Goal: Information Seeking & Learning: Learn about a topic

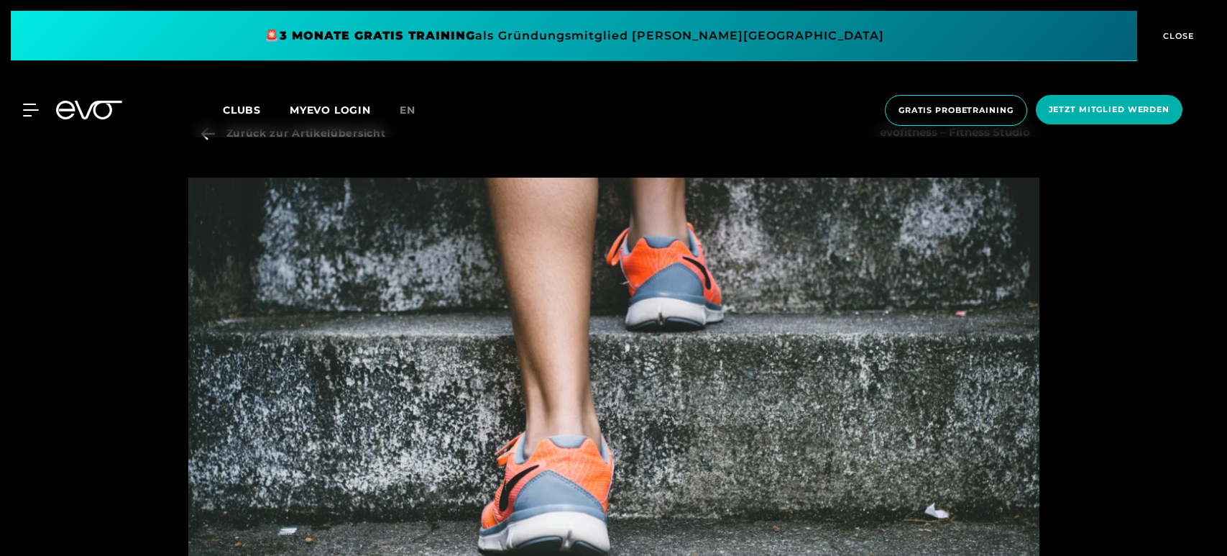
scroll to position [673, 0]
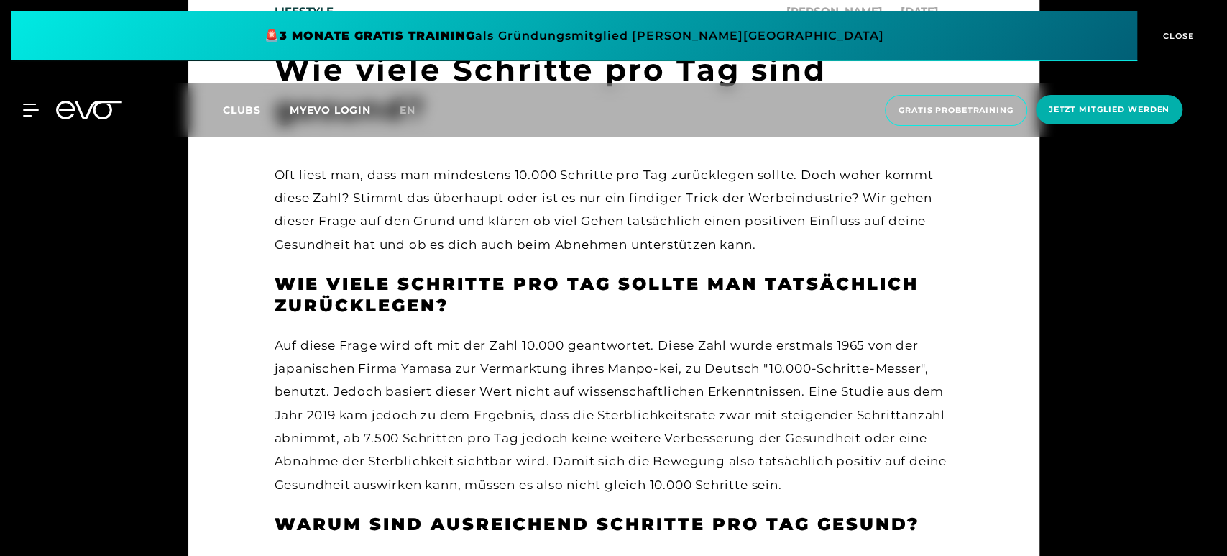
click at [653, 387] on div "Auf diese Frage wird oft mit der Zahl 10.000 geantwortet. Diese Zahl wurde erst…" at bounding box center [614, 414] width 678 height 162
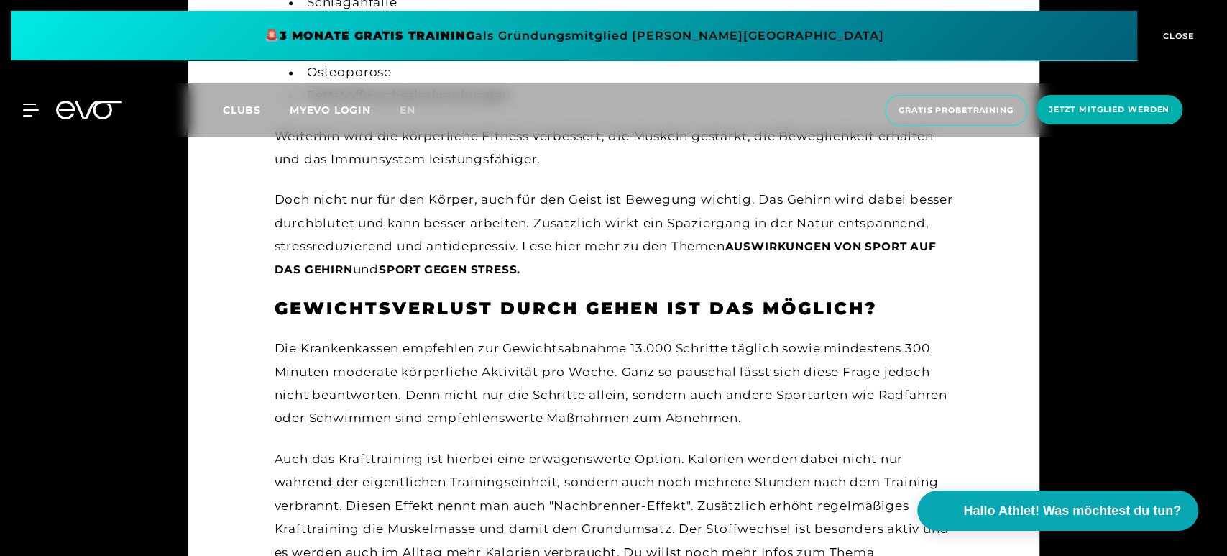
scroll to position [1345, 0]
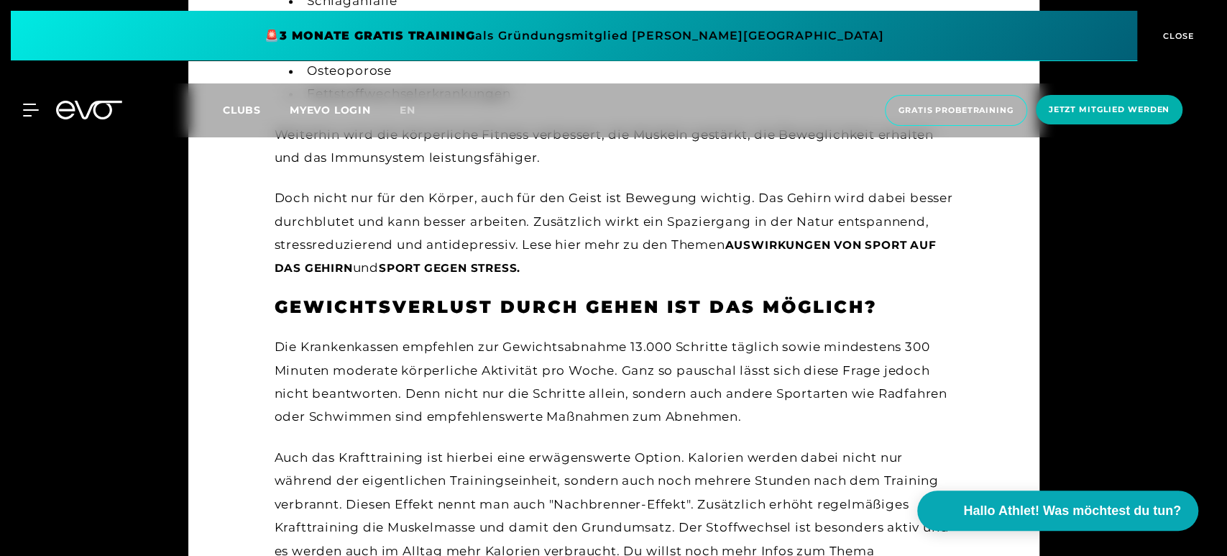
click at [718, 344] on div "Die Krankenkassen empfehlen zur Gewichtsabnahme 13.000 Schritte täglich sowie m…" at bounding box center [614, 381] width 678 height 93
click at [663, 350] on div "Die Krankenkassen empfehlen zur Gewichtsabnahme 13.000 Schritte täglich sowie m…" at bounding box center [614, 381] width 678 height 93
click at [646, 347] on div "Die Krankenkassen empfehlen zur Gewichtsabnahme 13.000 Schritte täglich sowie m…" at bounding box center [614, 381] width 678 height 93
drag, startPoint x: 631, startPoint y: 348, endPoint x: 676, endPoint y: 344, distance: 45.4
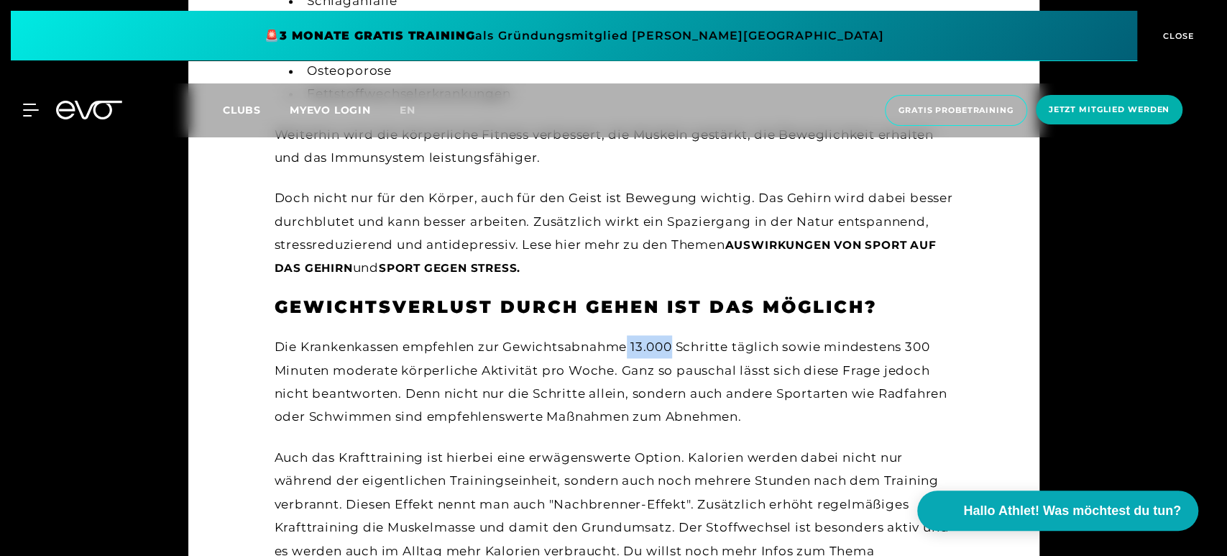
click at [676, 344] on div "Die Krankenkassen empfehlen zur Gewichtsabnahme 13.000 Schritte täglich sowie m…" at bounding box center [614, 381] width 678 height 93
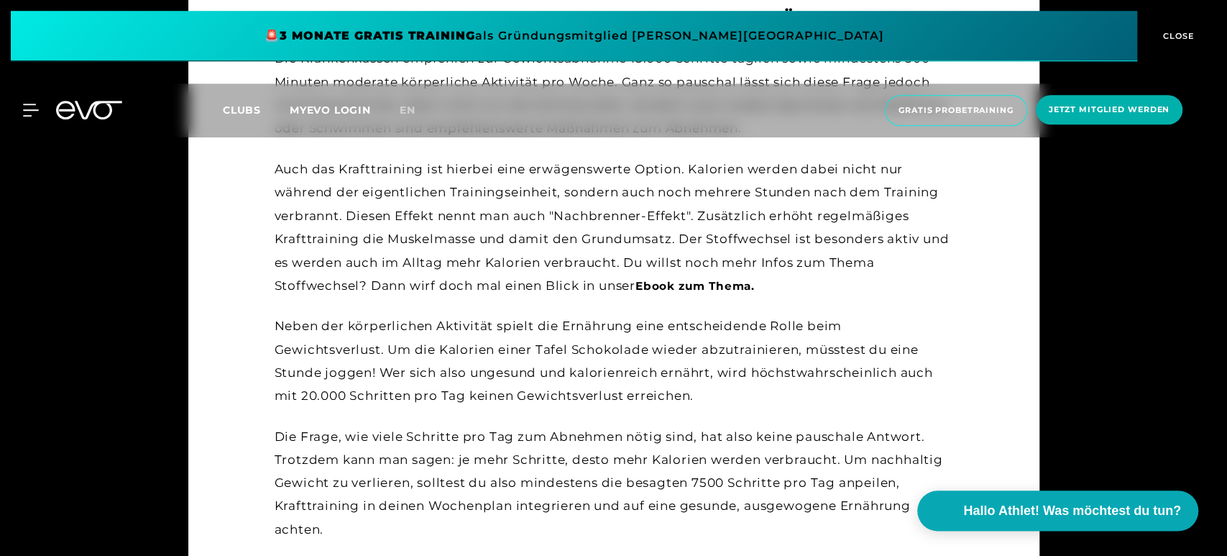
scroll to position [1644, 0]
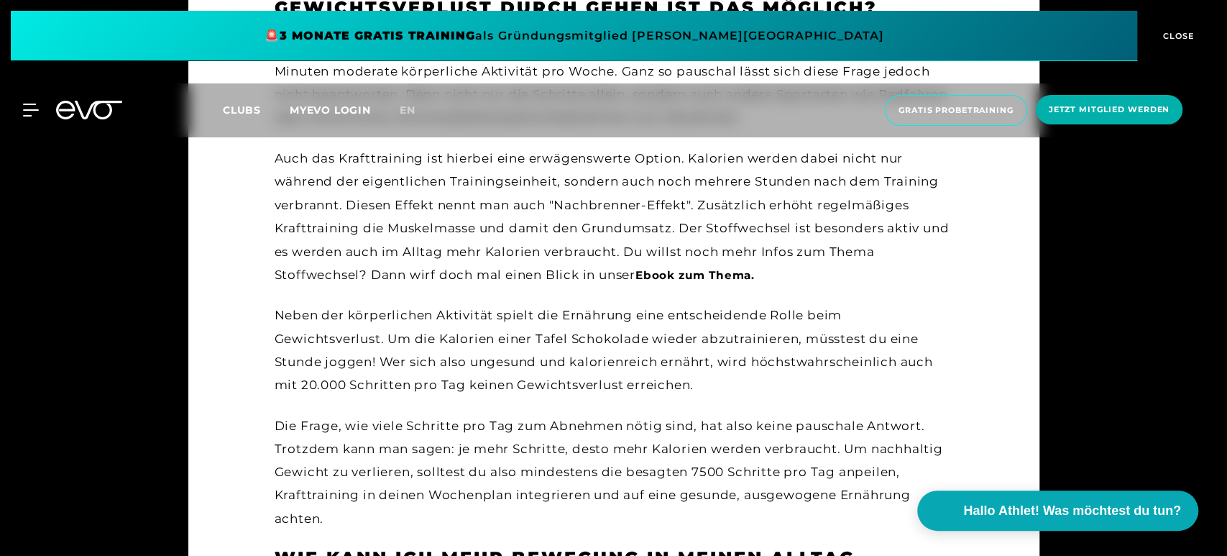
click at [746, 360] on div "Neben der körperlichen Aktivität spielt die Ernährung eine entscheidende Rolle …" at bounding box center [614, 349] width 678 height 93
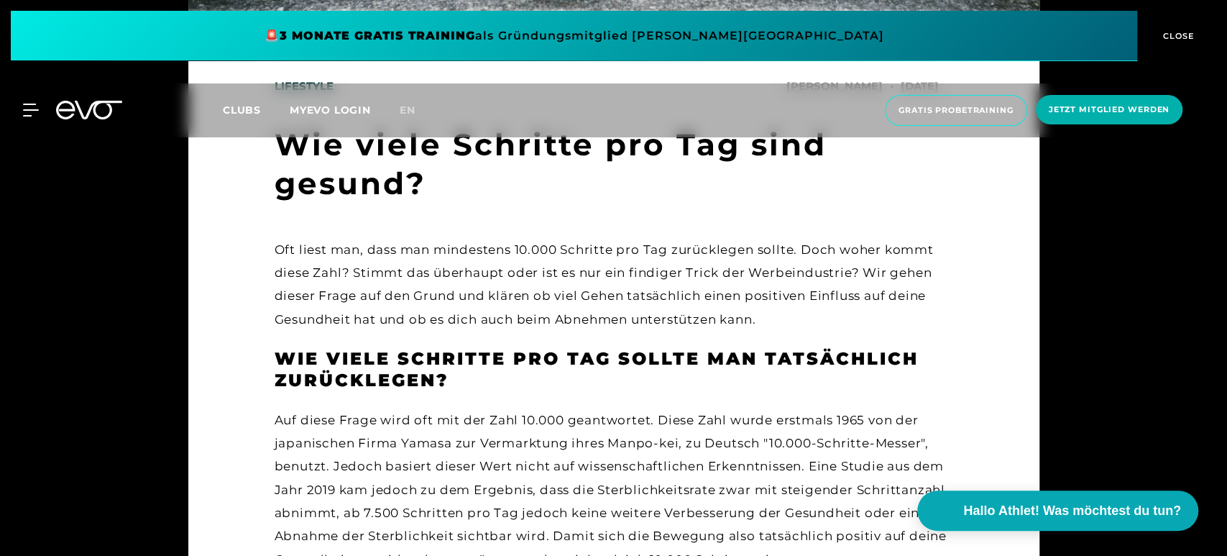
scroll to position [673, 0]
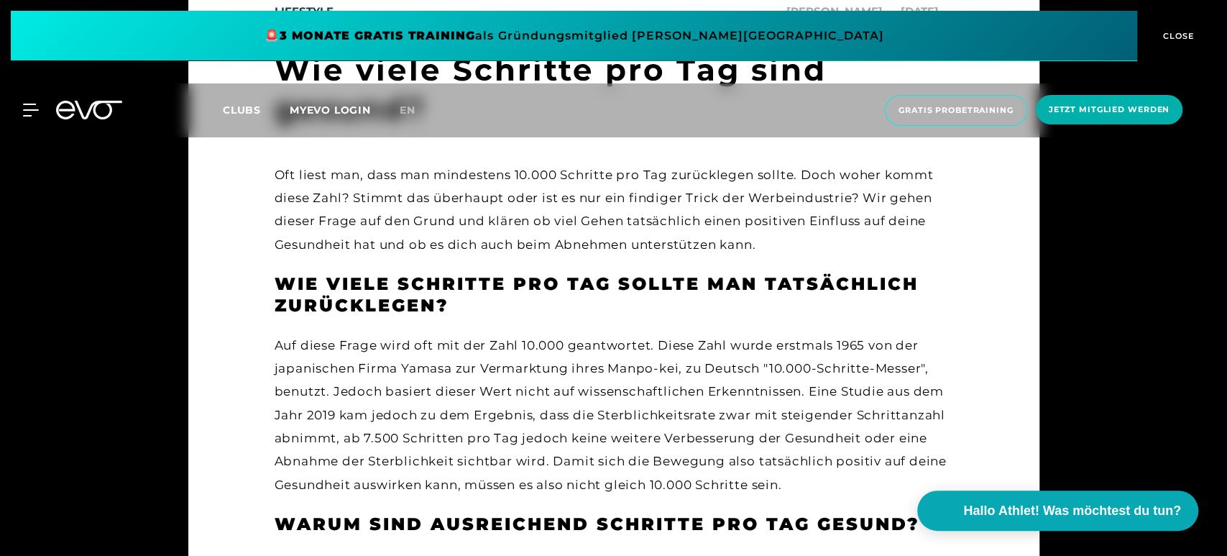
click at [428, 415] on div "Auf diese Frage wird oft mit der Zahl 10.000 geantwortet. Diese Zahl wurde erst…" at bounding box center [614, 414] width 678 height 162
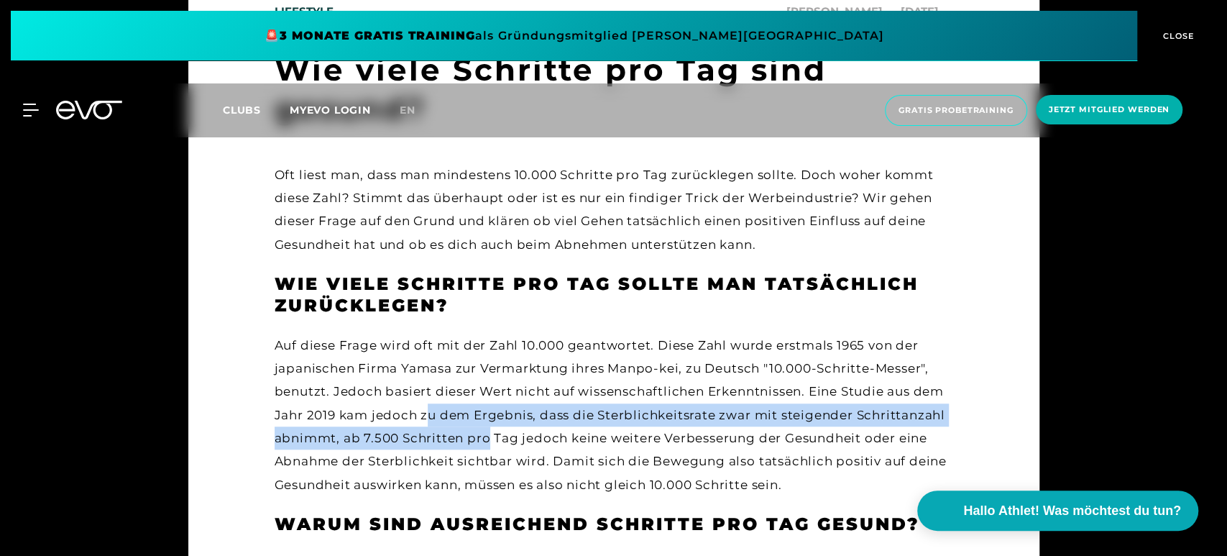
drag, startPoint x: 428, startPoint y: 415, endPoint x: 488, endPoint y: 438, distance: 64.6
click at [488, 438] on div "Auf diese Frage wird oft mit der Zahl 10.000 geantwortet. Diese Zahl wurde erst…" at bounding box center [614, 414] width 678 height 162
click at [446, 439] on div "Auf diese Frage wird oft mit der Zahl 10.000 geantwortet. Diese Zahl wurde erst…" at bounding box center [614, 414] width 678 height 162
